Goal: Transaction & Acquisition: Purchase product/service

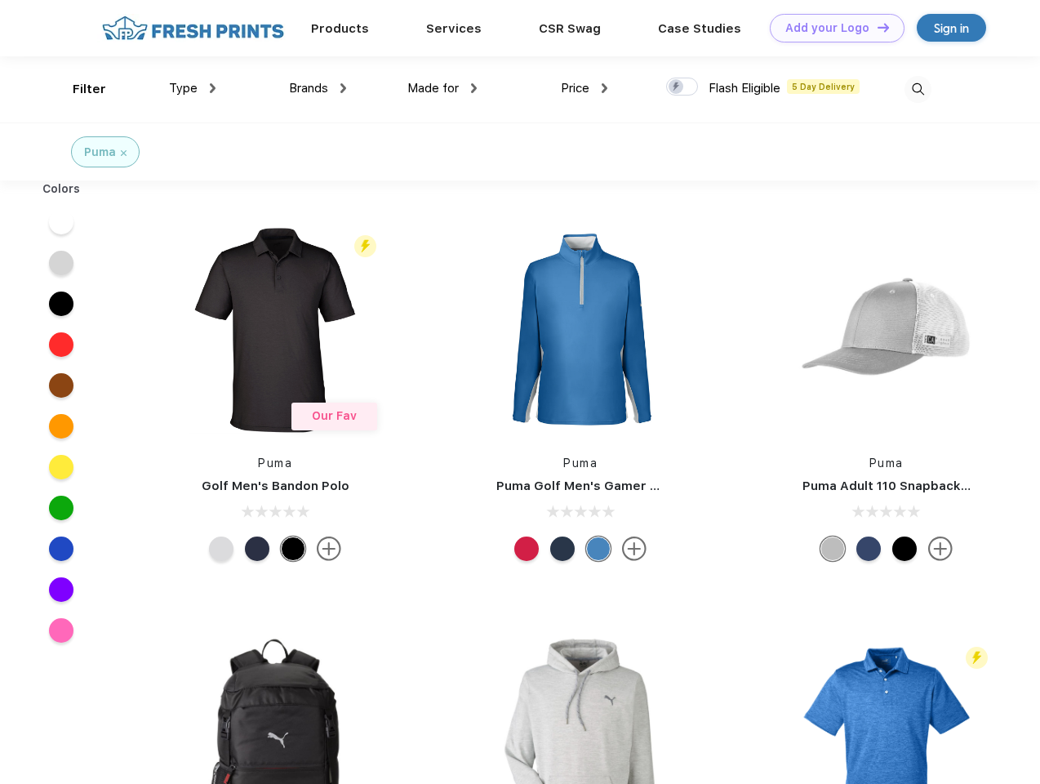
scroll to position [1, 0]
click at [831, 28] on link "Add your Logo Design Tool" at bounding box center [837, 28] width 135 height 29
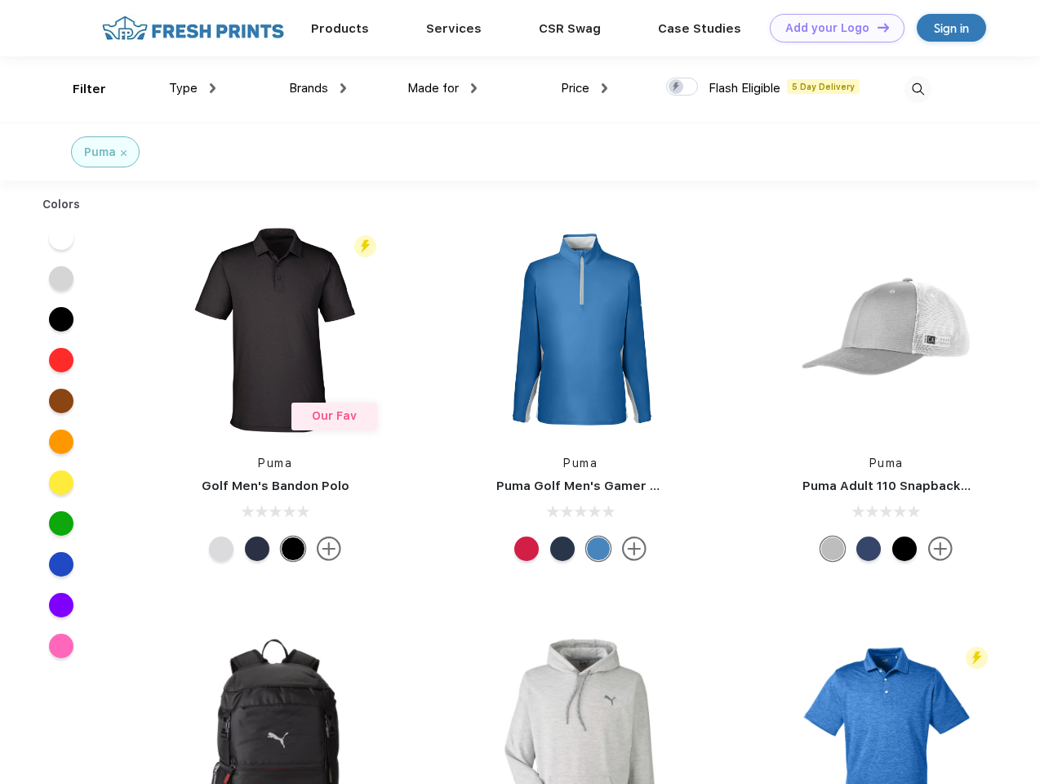
click at [0, 0] on div "Design Tool" at bounding box center [0, 0] width 0 height 0
click at [876, 27] on link "Add your Logo Design Tool" at bounding box center [837, 28] width 135 height 29
click at [78, 89] on div "Filter" at bounding box center [89, 89] width 33 height 19
click at [193, 88] on span "Type" at bounding box center [183, 88] width 29 height 15
click at [318, 88] on span "Brands" at bounding box center [308, 88] width 39 height 15
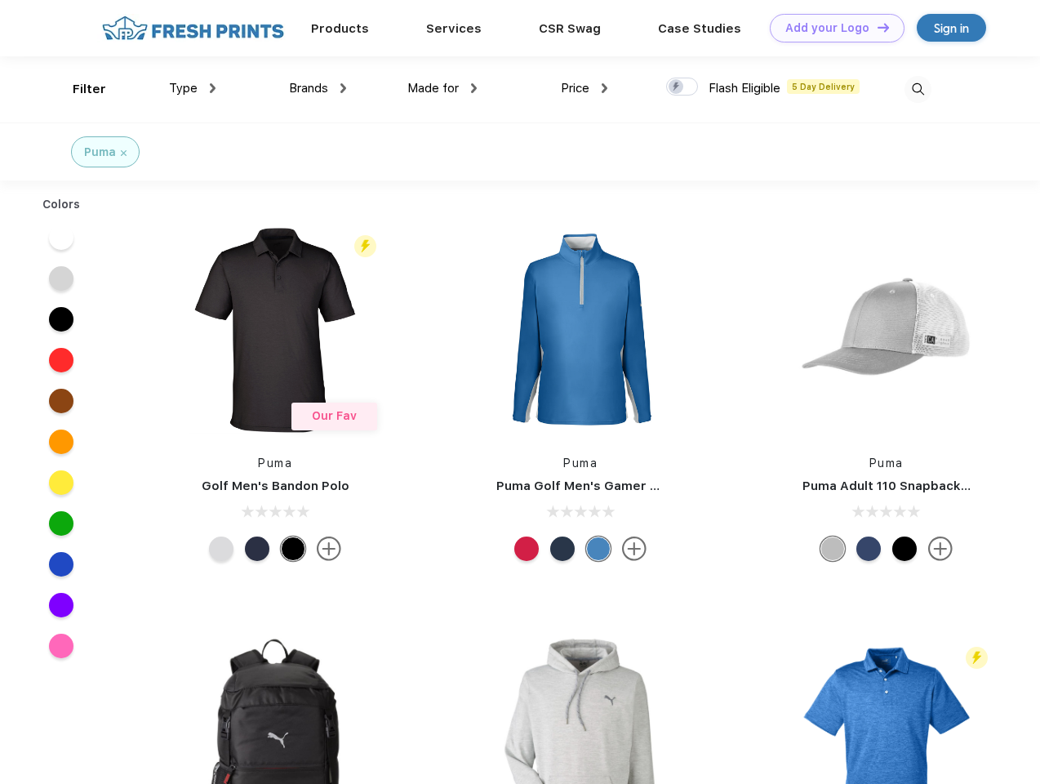
click at [442, 88] on span "Made for" at bounding box center [432, 88] width 51 height 15
click at [585, 88] on span "Price" at bounding box center [575, 88] width 29 height 15
click at [682, 87] on div at bounding box center [682, 87] width 32 height 18
click at [677, 87] on input "checkbox" at bounding box center [671, 82] width 11 height 11
click at [918, 89] on img at bounding box center [918, 89] width 27 height 27
